Goal: Find specific page/section: Find specific page/section

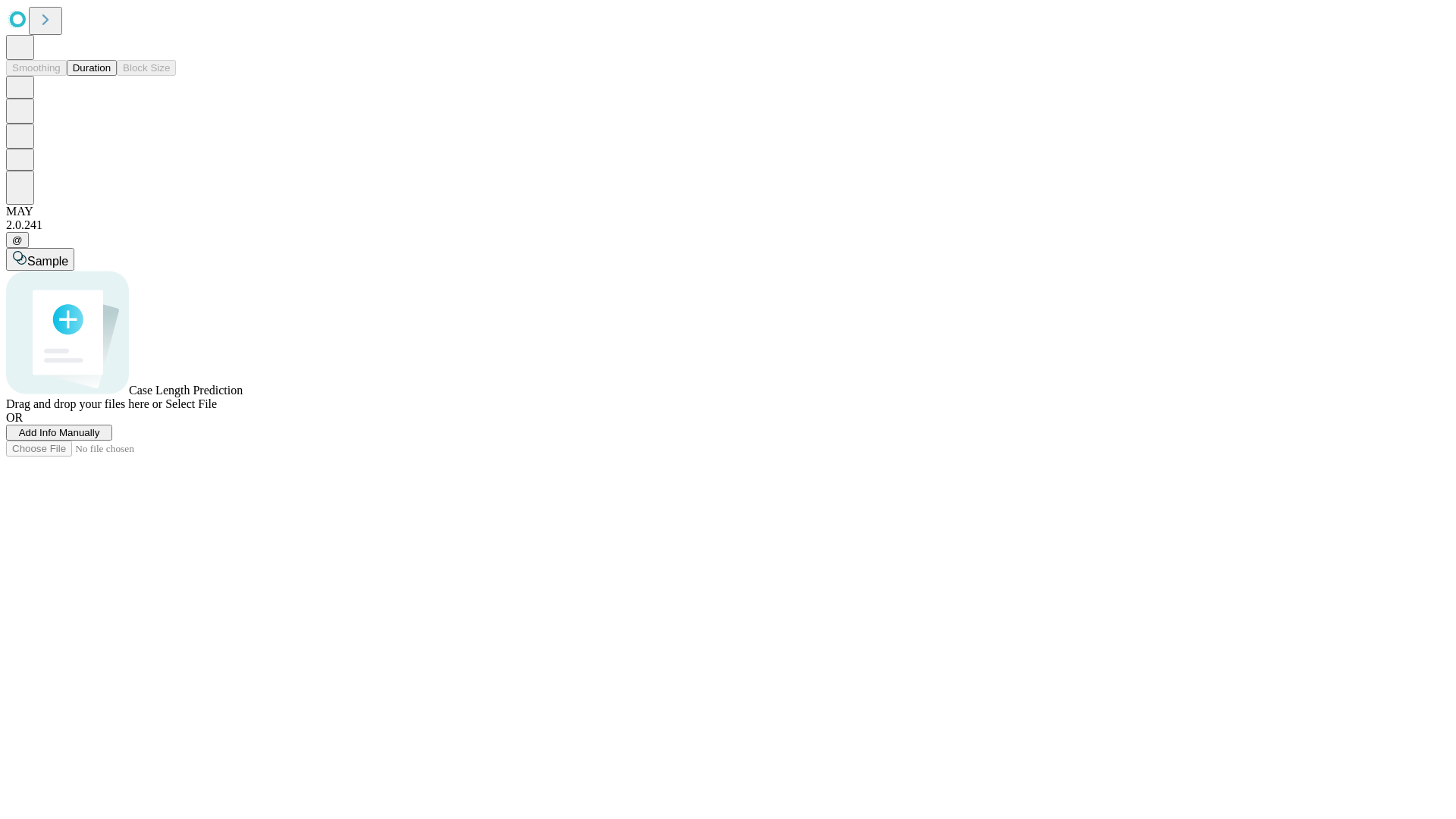
click at [111, 76] on button "Duration" at bounding box center [92, 68] width 50 height 16
click at [217, 410] on span "Select File" at bounding box center [191, 403] width 52 height 13
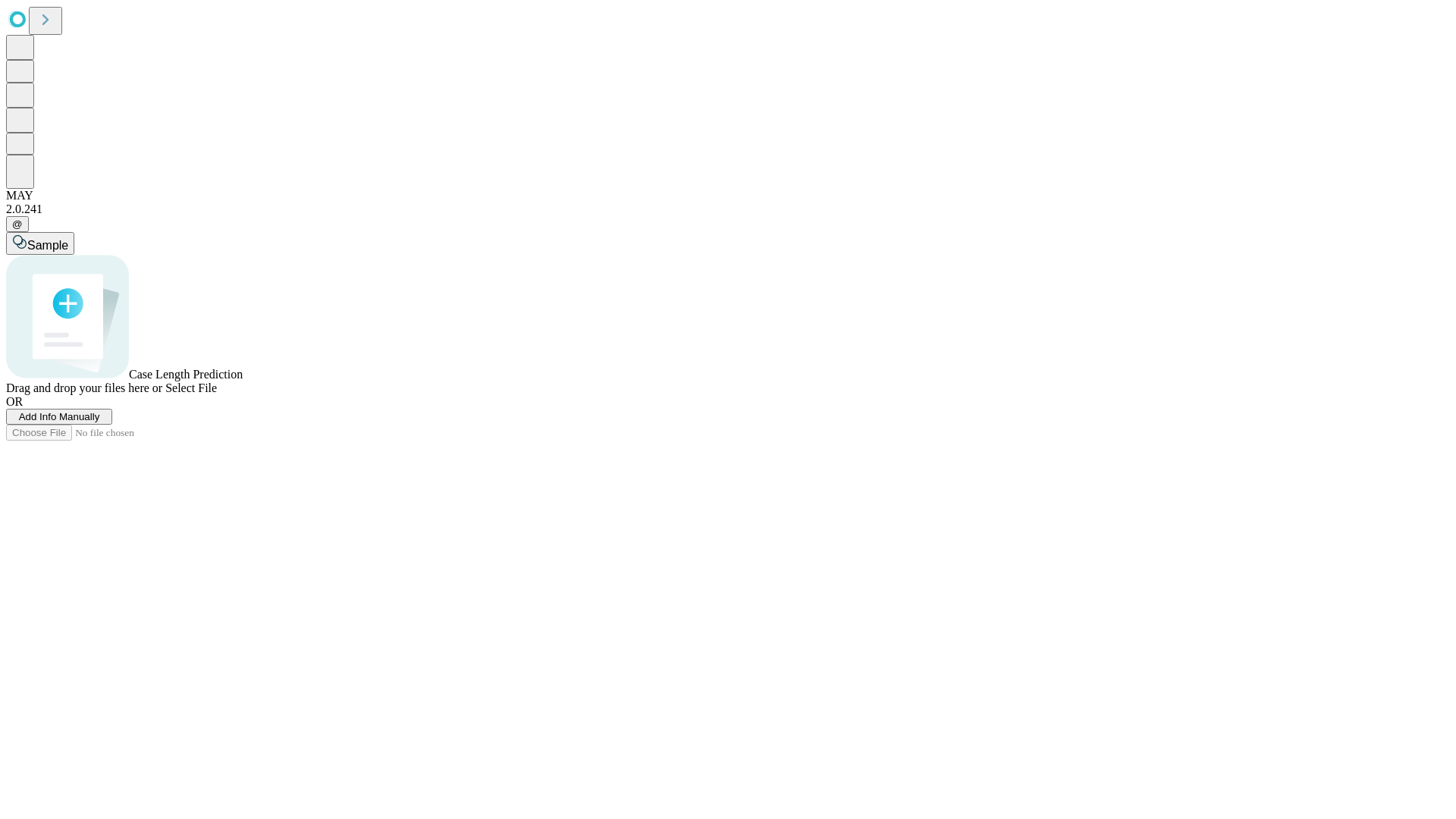
click at [217, 394] on span "Select File" at bounding box center [191, 388] width 52 height 13
